Goal: Task Accomplishment & Management: Complete application form

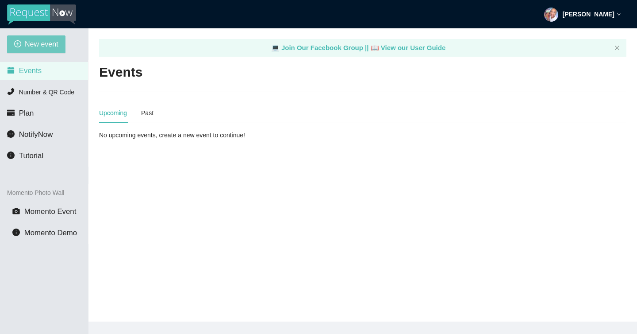
click at [23, 50] on button "New event" at bounding box center [36, 44] width 58 height 18
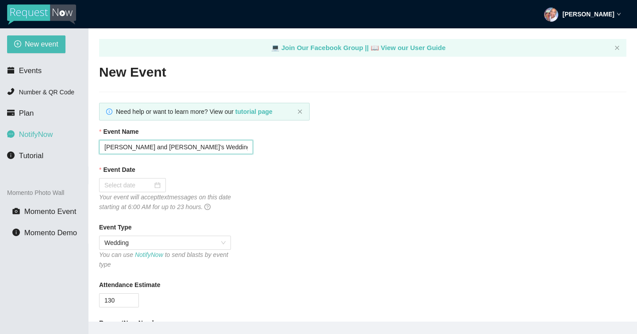
drag, startPoint x: 156, startPoint y: 148, endPoint x: 56, endPoint y: 140, distance: 100.8
click at [56, 140] on section "New event Events Number & QR Code Plan NotifyNow Tutorial Momento Photo Wall Mo…" at bounding box center [318, 195] width 637 height 334
type input "Tressa and Curtis' Wedding!"
click at [139, 185] on input "Event Date" at bounding box center [128, 185] width 48 height 10
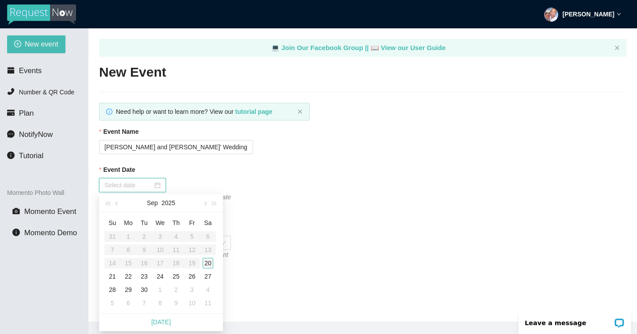
type input "09/20/2025"
click at [213, 265] on td "20" at bounding box center [208, 262] width 16 height 13
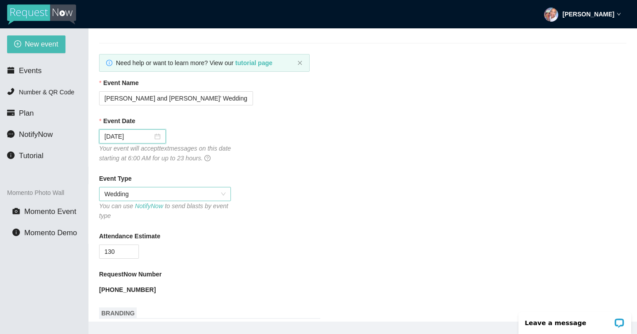
scroll to position [65, 0]
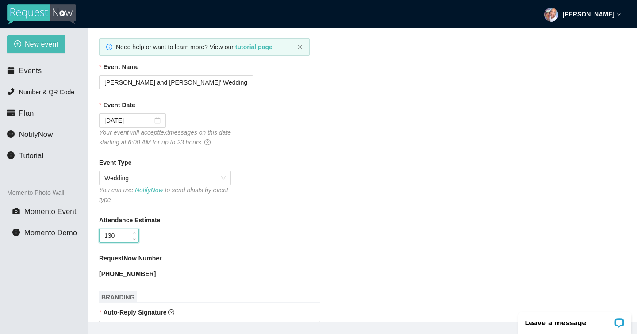
click at [111, 235] on input "130" at bounding box center [119, 235] width 39 height 13
type input "120"
click at [269, 265] on div "RequestNow Number" at bounding box center [363, 259] width 528 height 13
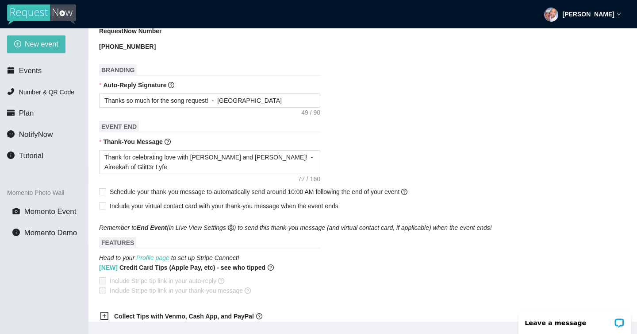
scroll to position [293, 0]
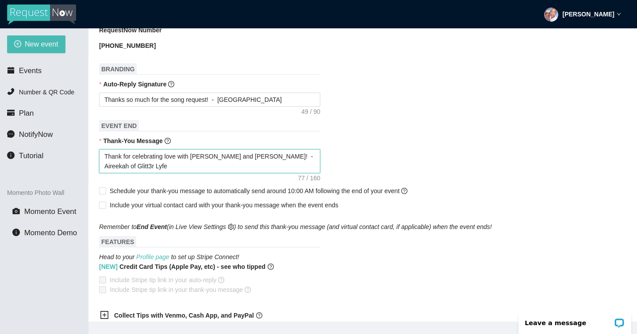
drag, startPoint x: 241, startPoint y: 159, endPoint x: 193, endPoint y: 160, distance: 47.8
click at [193, 160] on textarea "Thank for celebrating love with Nicole and Josh! - Aireekah of Glitt3r Lyfe" at bounding box center [209, 161] width 221 height 24
type textarea "Thank for celebrating love with T - Aireekah of Glitt3r Lyfe"
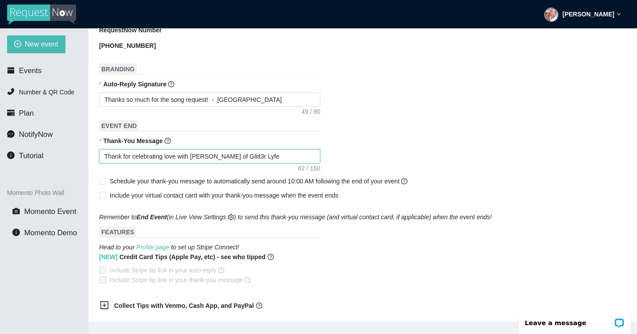
type textarea "Thank for celebrating love with Tr - Aireekah of Glitt3r Lyfe"
type textarea "Thank for celebrating love with Tr3 - Aireekah of Glitt3r Lyfe"
type textarea "Thank for celebrating love with Tr3e - Aireekah of Glitt3r Lyfe"
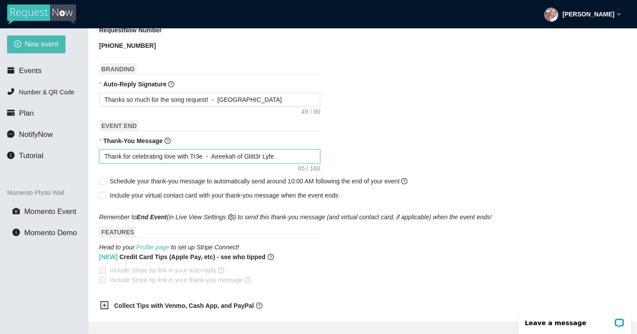
type textarea "Thank for celebrating love with Tr3es - Aireekah of Glitt3r Lyfe"
type textarea "Thank for celebrating love with Tr3ess - Aireekah of Glitt3r Lyfe"
type textarea "Thank for celebrating love with Tr3es - Aireekah of Glitt3r Lyfe"
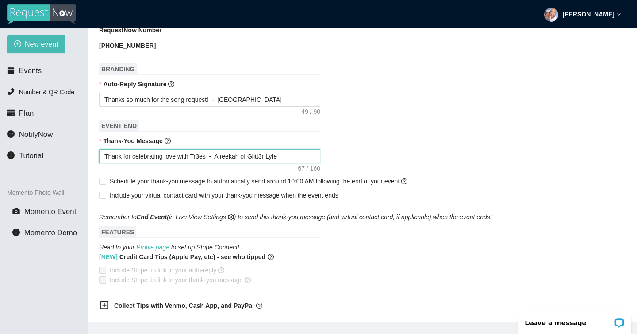
type textarea "Thank for celebrating love with Tr3e - Aireekah of Glitt3r Lyfe"
type textarea "Thank for celebrating love with Tr3 - Aireekah of Glitt3r Lyfe"
type textarea "Thank for celebrating love with Tr - Aireekah of Glitt3r Lyfe"
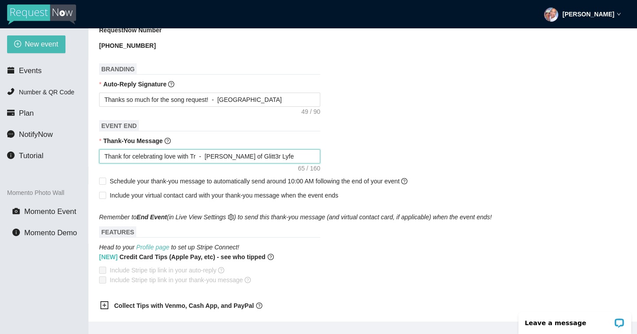
type textarea "Thank for celebrating love with Tre - Aireekah of Glitt3r Lyfe"
type textarea "Thank for celebrating love with Tres - Aireekah of Glitt3r Lyfe"
type textarea "Thank for celebrating love with Tress - Aireekah of Glitt3r Lyfe"
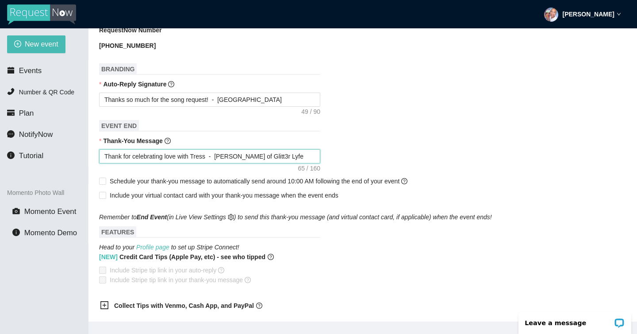
type textarea "Thank for celebrating love with Tressa - Aireekah of Glitt3r Lyfe"
type textarea "Thank for celebrating love with Tressa a - Aireekah of Glitt3r Lyfe"
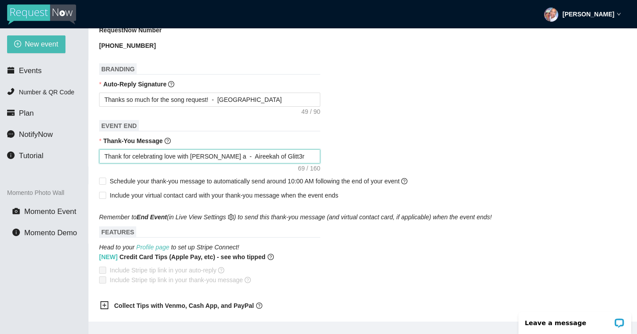
type textarea "Thank for celebrating love with Tressa an - Aireekah of Glitt3r Lyfe"
type textarea "Thank for celebrating love with Tressa and - Aireekah of Glitt3r Lyfe"
type textarea "Thank for celebrating love with Tressa and C - Aireekah of Glitt3r Lyfe"
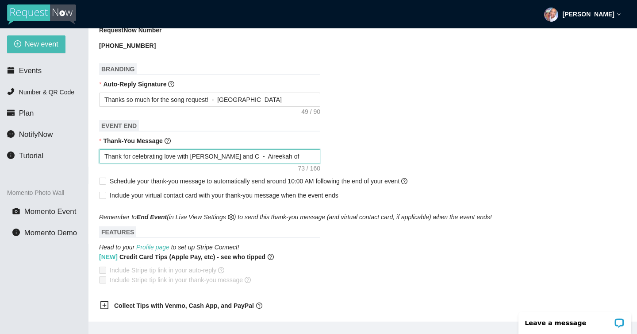
type textarea "Thank for celebrating love with Tressa and Cu - Aireekah of Glitt3r Lyfe"
type textarea "Thank for celebrating love with Tressa and Cur - Aireekah of Glitt3r Lyfe"
type textarea "Thank for celebrating love with Tressa and Curt - Aireekah of Glitt3r Lyfe"
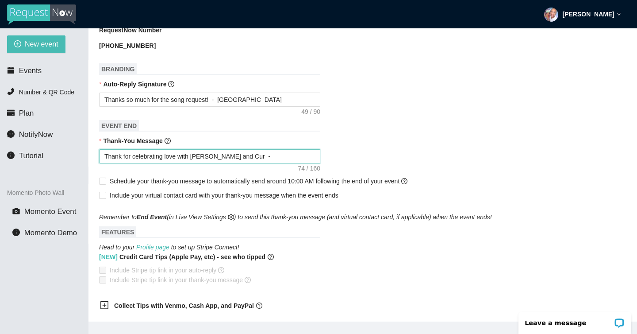
type textarea "Thank for celebrating love with Tressa and Curt - Aireekah of Glitt3r Lyfe"
type textarea "Thank for celebrating love with Tressa and Curti - Aireekah of Glitt3r Lyfe"
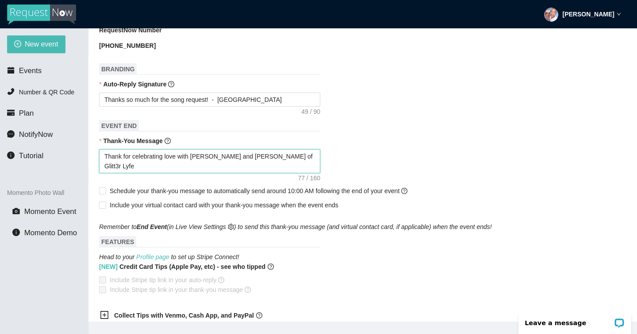
type textarea "Thank for celebrating love with Tressa and Curtis - Aireekah of Glitt3r Lyfe"
type textarea "Thank for celebrating love with Tressa and Curtis~ - Aireekah of Glitt3r Lyfe"
type textarea "Thank for celebrating love with Tressa and Curtis~\ - Aireekah of Glitt3r Lyfe"
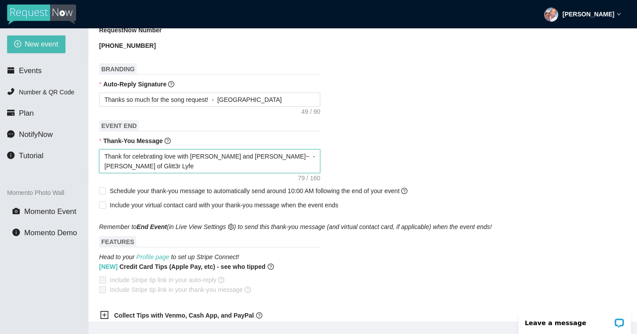
type textarea "Thank for celebrating love with Tressa and Curtis~\ - Aireekah of Glitt3r Lyfe"
type textarea "Thank for celebrating love with Tressa and Curtis~ - Aireekah of Glitt3r Lyfe"
type textarea "Thank for celebrating love with Tressa and Curtis - Aireekah of Glitt3r Lyfe"
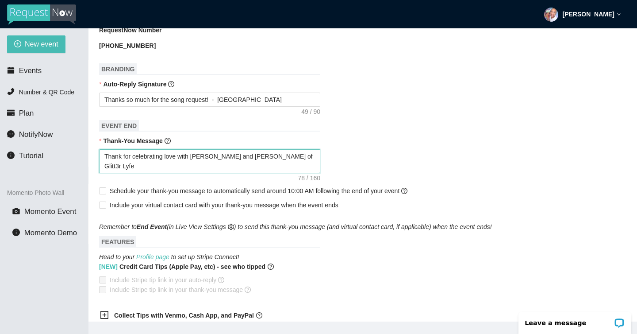
type textarea "Thank for celebrating love with Tressa and Curtis! - Aireekah of Glitt3r Lyfe"
click at [434, 288] on div "[NEW] Credit Card Tips (Apple Pay, etc) - see who tipped Include Stripe tip lin…" at bounding box center [363, 278] width 528 height 33
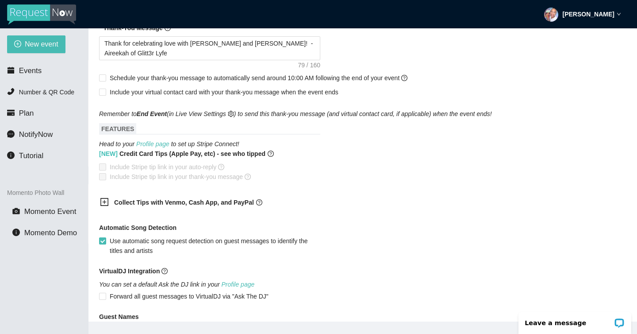
scroll to position [406, 0]
click at [101, 79] on input "Schedule your thank-you message to automatically send around 10:00 AM following…" at bounding box center [102, 77] width 6 height 6
checkbox input "true"
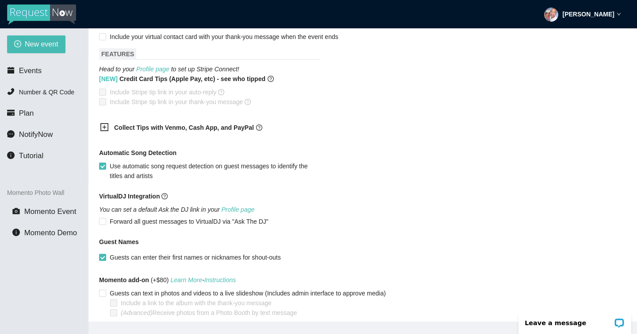
scroll to position [500, 0]
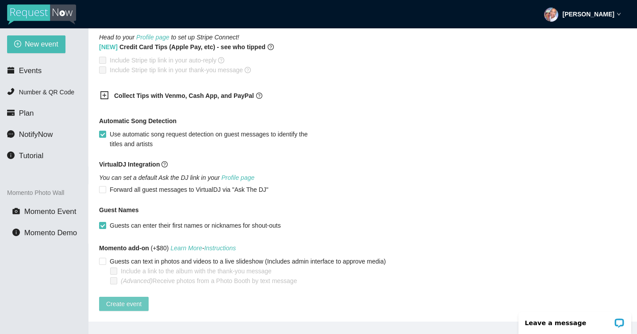
click at [126, 299] on span "Create event" at bounding box center [123, 304] width 35 height 10
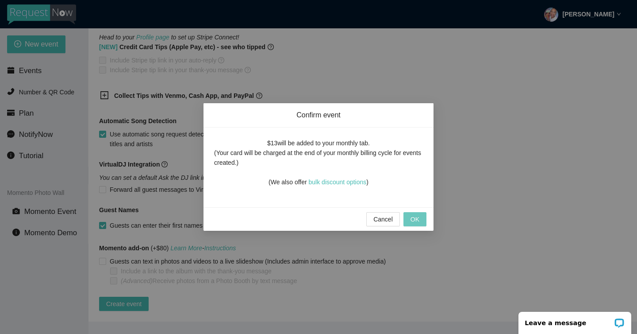
click at [416, 220] on span "OK" at bounding box center [415, 219] width 9 height 10
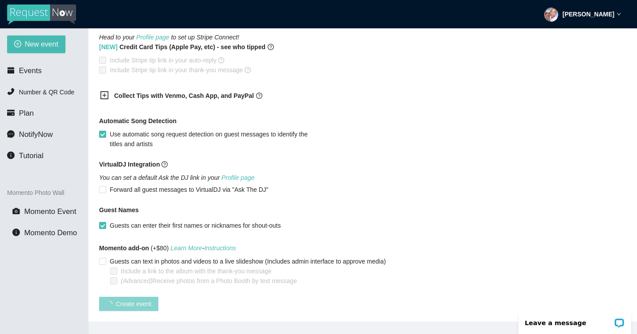
scroll to position [163, 0]
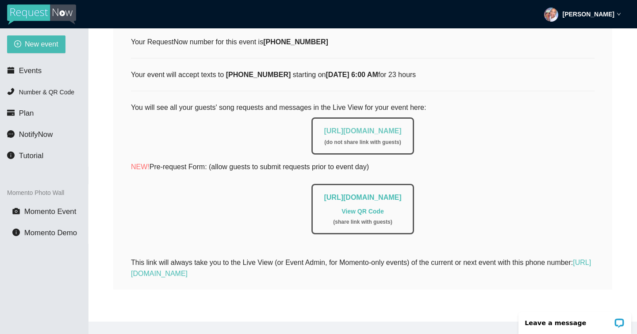
click at [366, 127] on link "https://app.requestnow.io/live/rmokvyr" at bounding box center [362, 131] width 77 height 8
